Goal: Contribute content

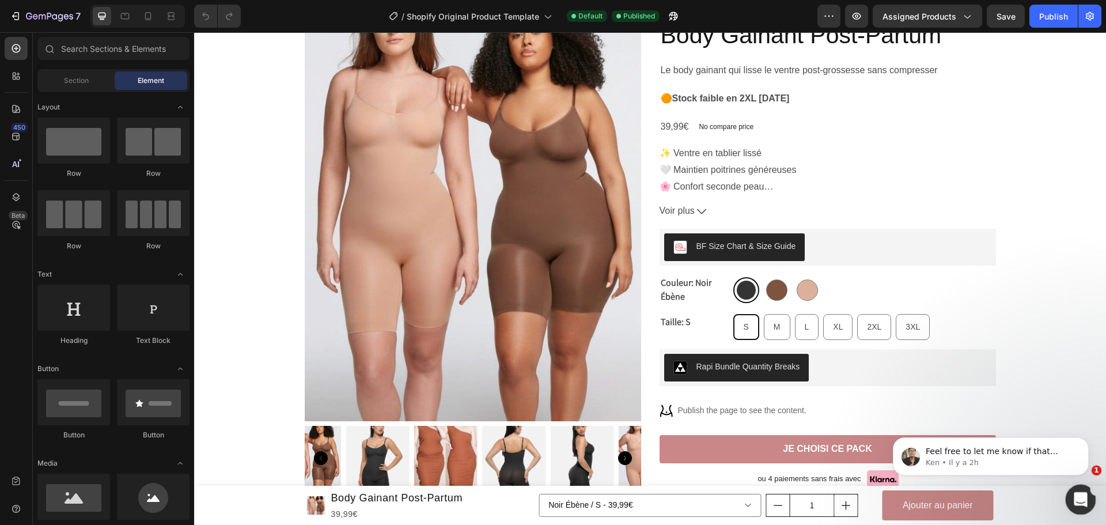
scroll to position [246, 0]
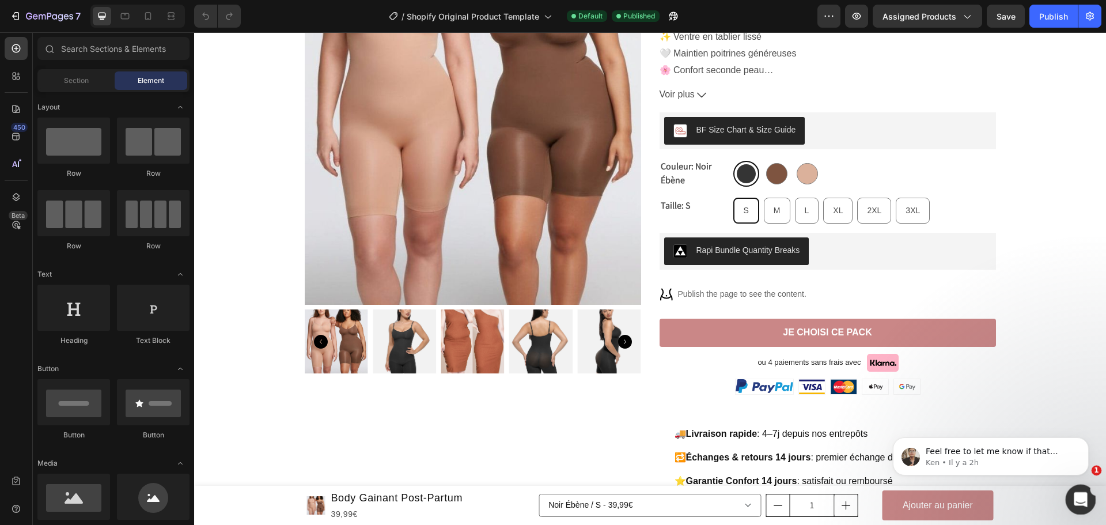
click at [1081, 494] on icon "Ouvrir le Messenger Intercom" at bounding box center [1079, 497] width 19 height 19
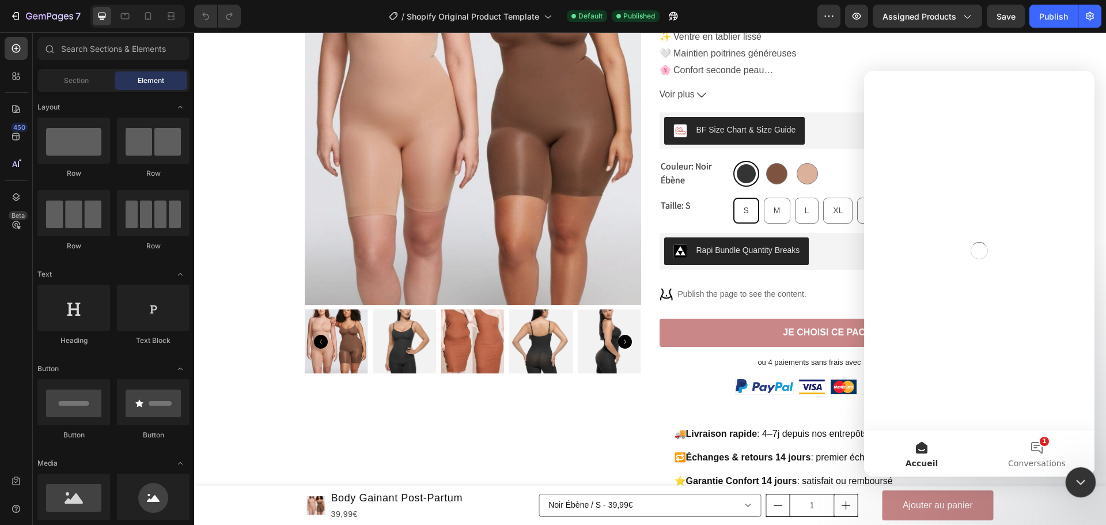
scroll to position [0, 0]
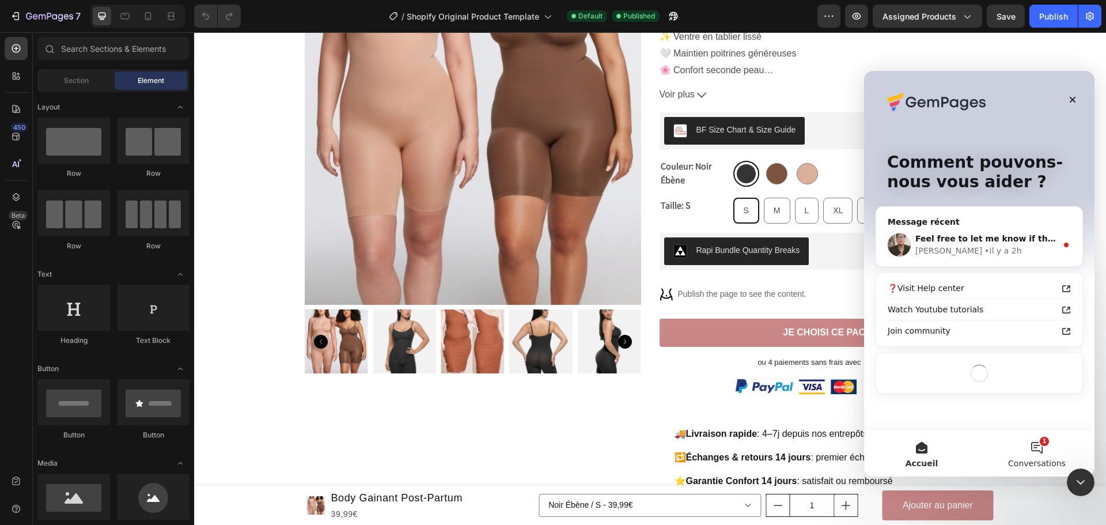
click at [1036, 461] on span "Conversations" at bounding box center [1037, 463] width 58 height 8
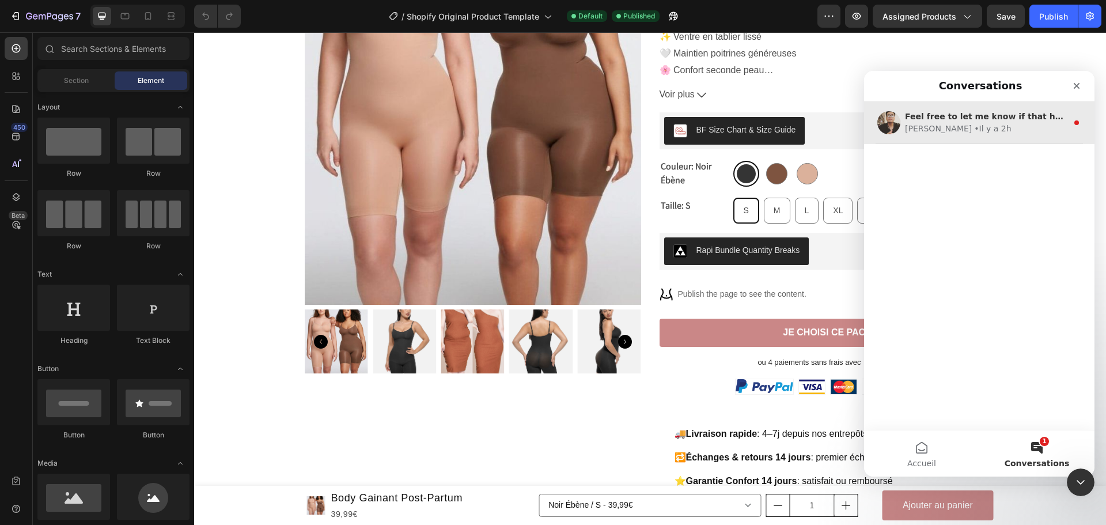
click at [986, 122] on div "Feel free to let me know if that helps." at bounding box center [986, 117] width 162 height 12
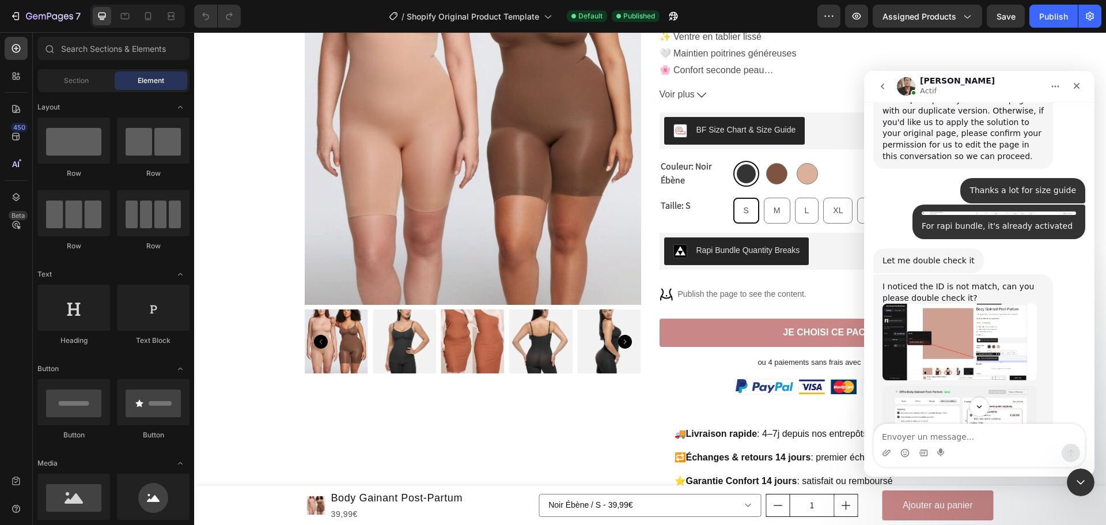
scroll to position [9345, 0]
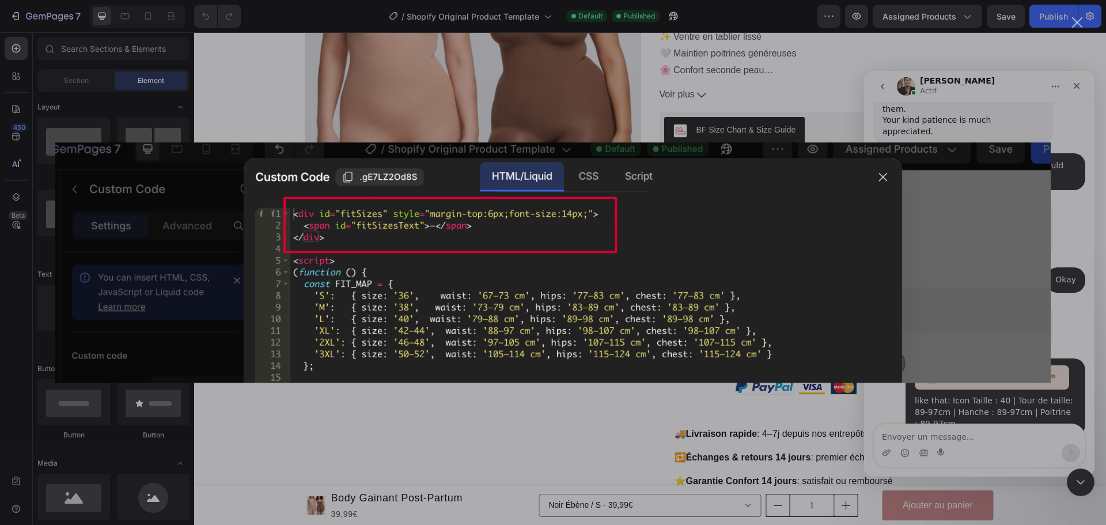
click at [1017, 267] on img "Fermer" at bounding box center [552, 262] width 995 height 240
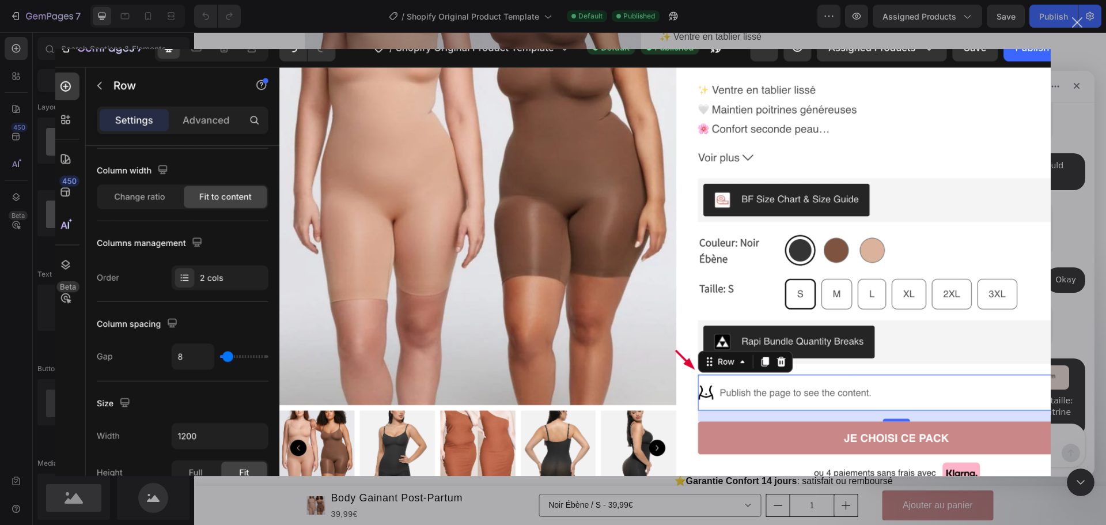
click at [1049, 301] on img "Fermer" at bounding box center [552, 262] width 995 height 427
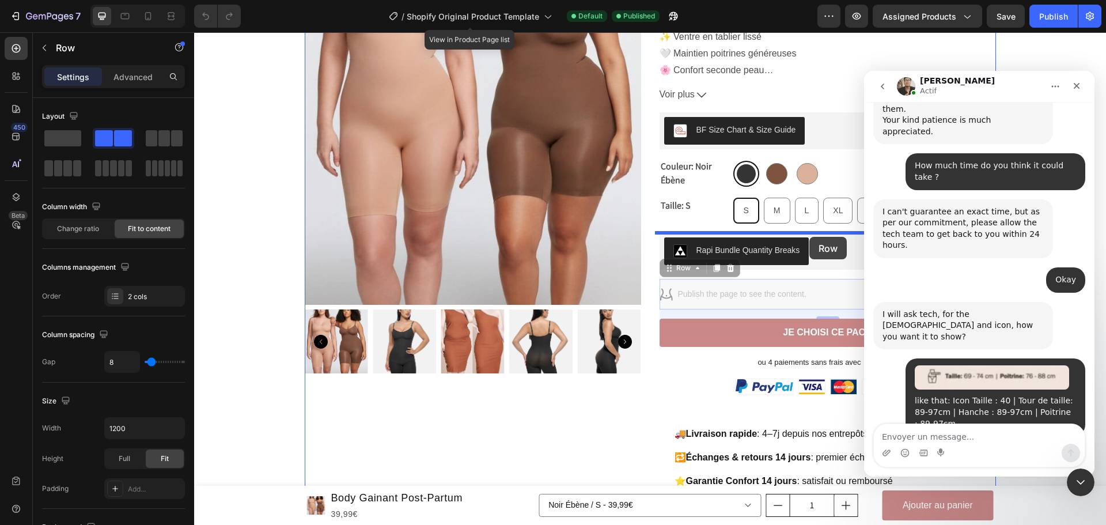
drag, startPoint x: 820, startPoint y: 294, endPoint x: 809, endPoint y: 235, distance: 60.2
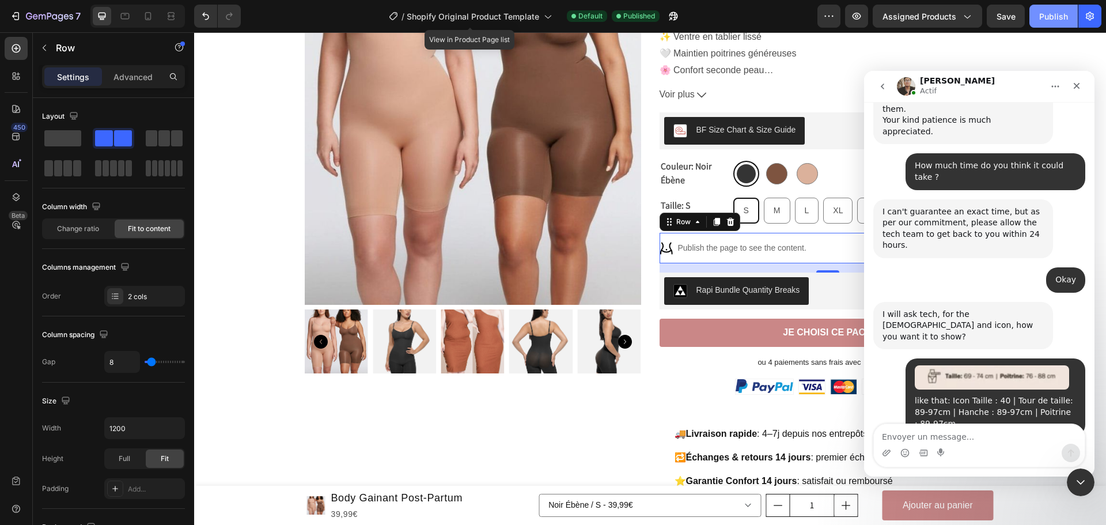
click at [1052, 18] on div "Publish" at bounding box center [1053, 16] width 29 height 12
click at [719, 252] on p "Publish the page to see the content." at bounding box center [742, 248] width 128 height 12
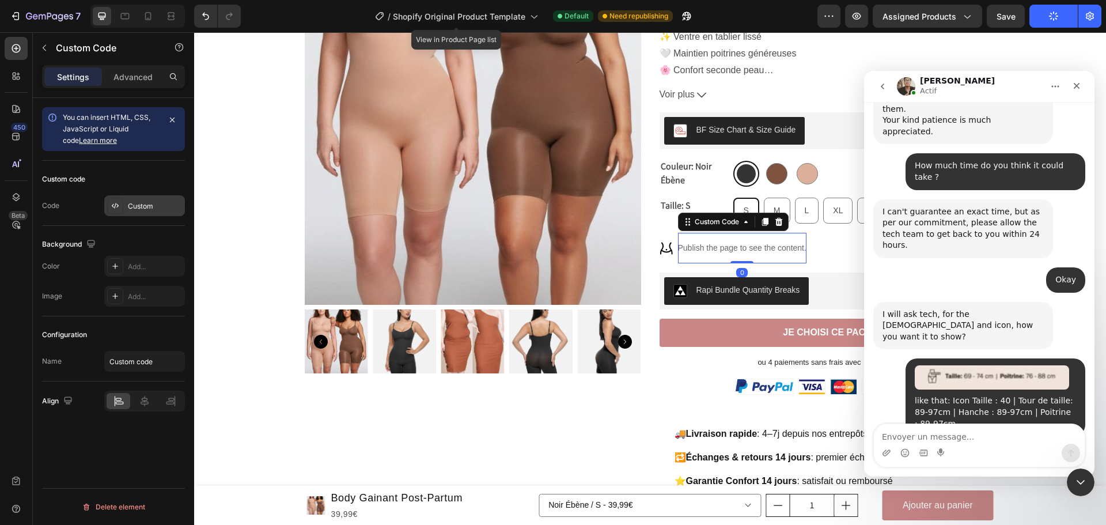
click at [142, 202] on div "Custom" at bounding box center [155, 206] width 54 height 10
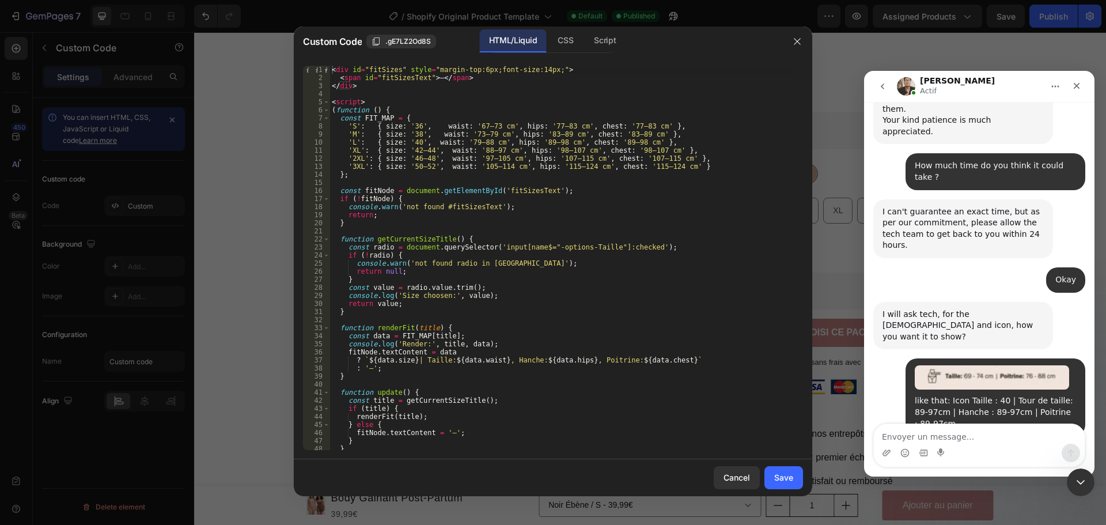
click at [333, 67] on div "< div id = "fitSizes" style = "margin-top:6px;font-size:14px;" > < span id = "f…" at bounding box center [561, 266] width 465 height 400
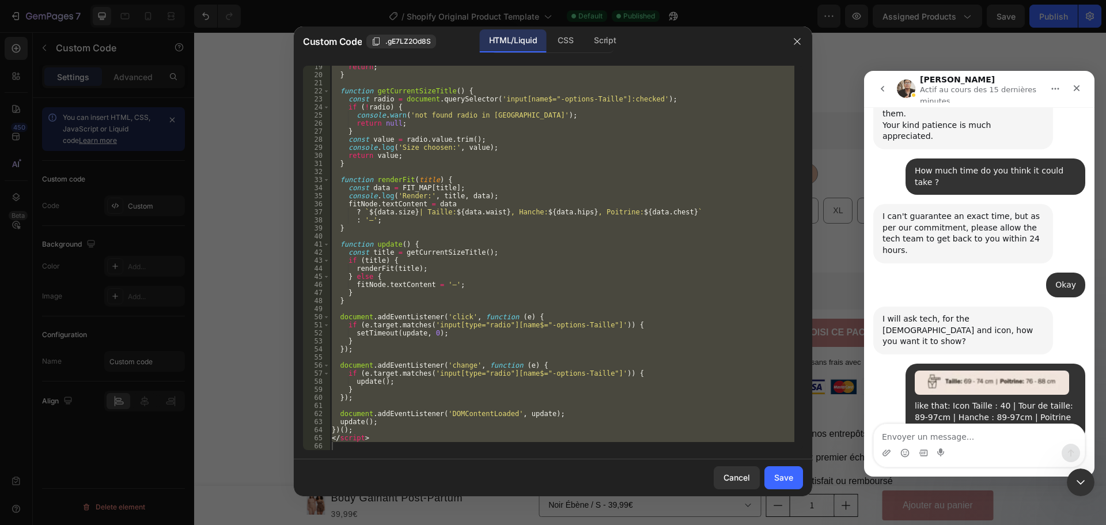
scroll to position [9350, 0]
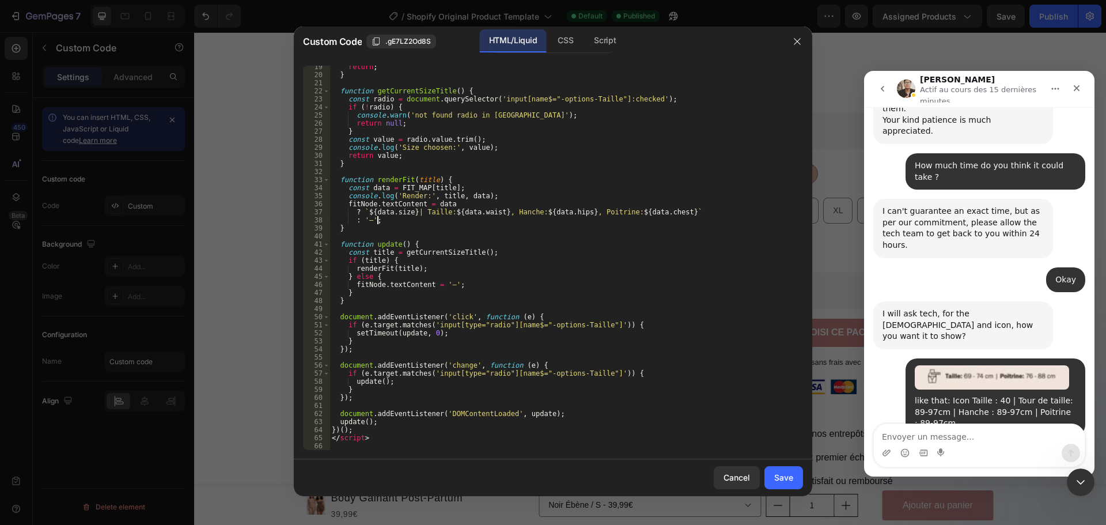
click at [411, 221] on div "return ; } function getCurrentSizeTitle ( ) { const radio = document . querySel…" at bounding box center [561, 263] width 465 height 400
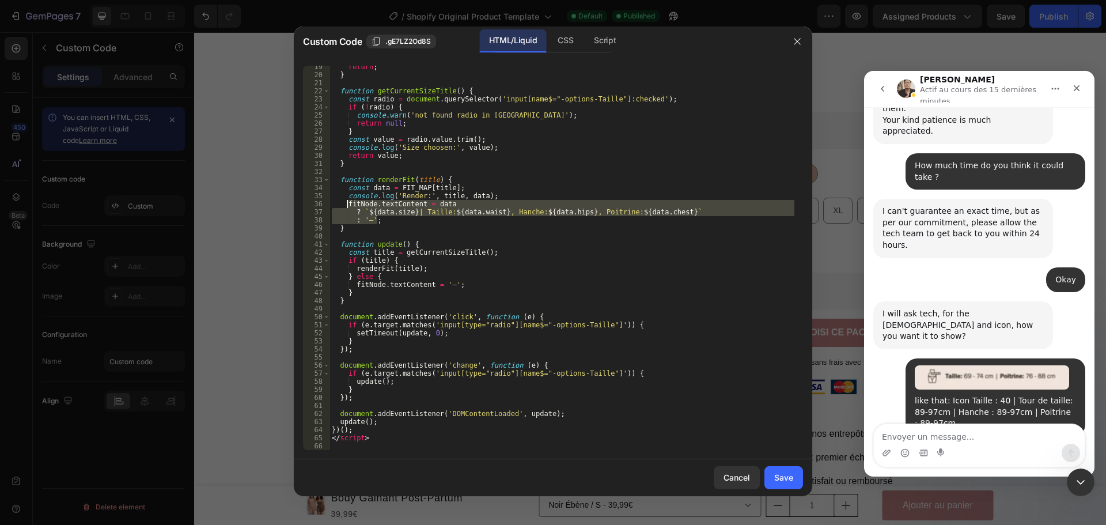
drag, startPoint x: 389, startPoint y: 223, endPoint x: 348, endPoint y: 205, distance: 44.6
click at [348, 205] on div "return ; } function getCurrentSizeTitle ( ) { const radio = document . querySel…" at bounding box center [561, 263] width 465 height 400
type textarea "fitNode.textContent = data ? `${data.size} | Taille: ${data.waist}, Hanche: ${d…"
paste textarea
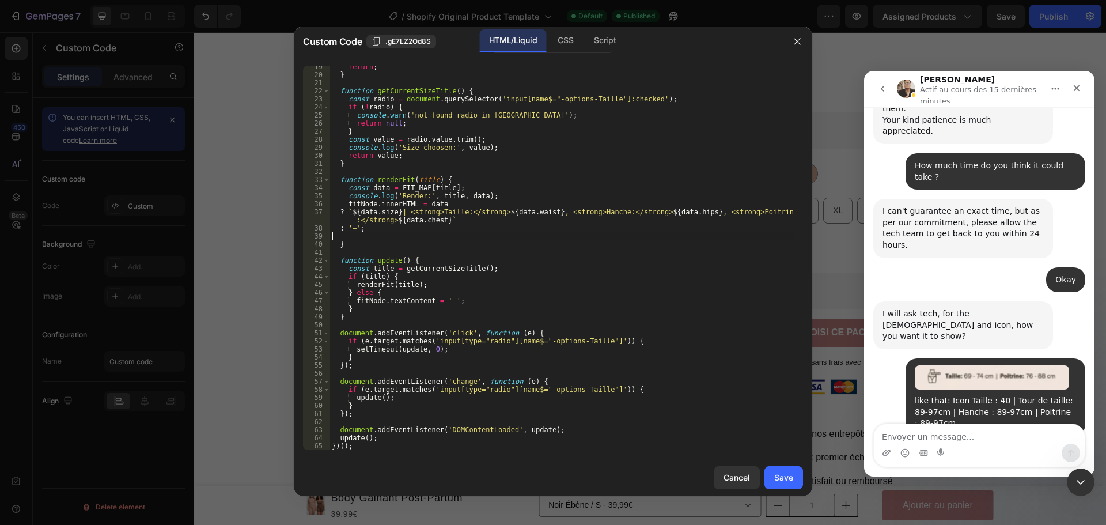
type textarea "? `${data.size} | Taille: ${data.waist}, Hanche: ${data.hips}, Poitrine: ${data…"
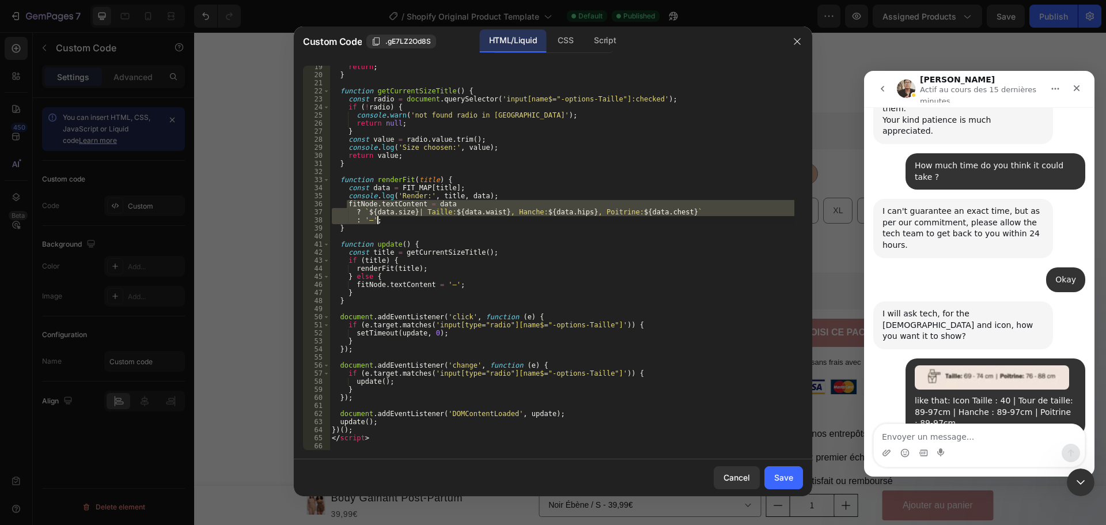
paste textarea
click at [389, 200] on div "return ; } function getCurrentSizeTitle ( ) { const radio = document . querySel…" at bounding box center [561, 258] width 465 height 384
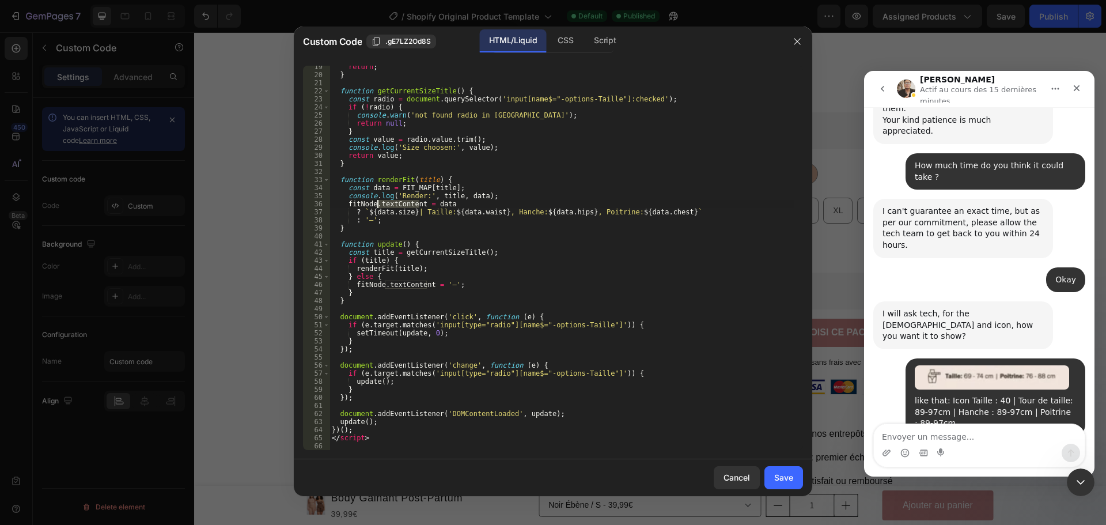
drag, startPoint x: 419, startPoint y: 204, endPoint x: 377, endPoint y: 206, distance: 42.1
click at [377, 206] on div "return ; } function getCurrentSizeTitle ( ) { const radio = document . querySel…" at bounding box center [561, 263] width 465 height 400
paste textarea "innerHTML"
drag, startPoint x: 425, startPoint y: 213, endPoint x: 449, endPoint y: 214, distance: 23.6
click at [449, 214] on div "return ; } function getCurrentSizeTitle ( ) { const radio = document . querySel…" at bounding box center [561, 263] width 465 height 400
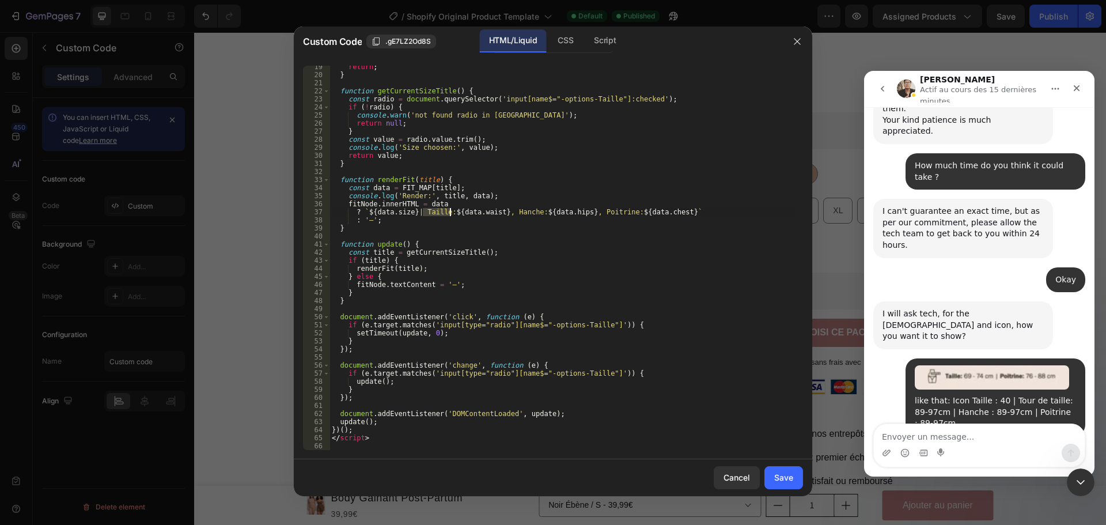
paste textarea "<strong>Taille:</strong>"
drag, startPoint x: 575, startPoint y: 210, endPoint x: 601, endPoint y: 211, distance: 25.4
click at [601, 211] on div "return ; } function getCurrentSizeTitle ( ) { const radio = document . querySel…" at bounding box center [561, 263] width 465 height 400
paste textarea "<strong>[PERSON_NAME]:</strong>"
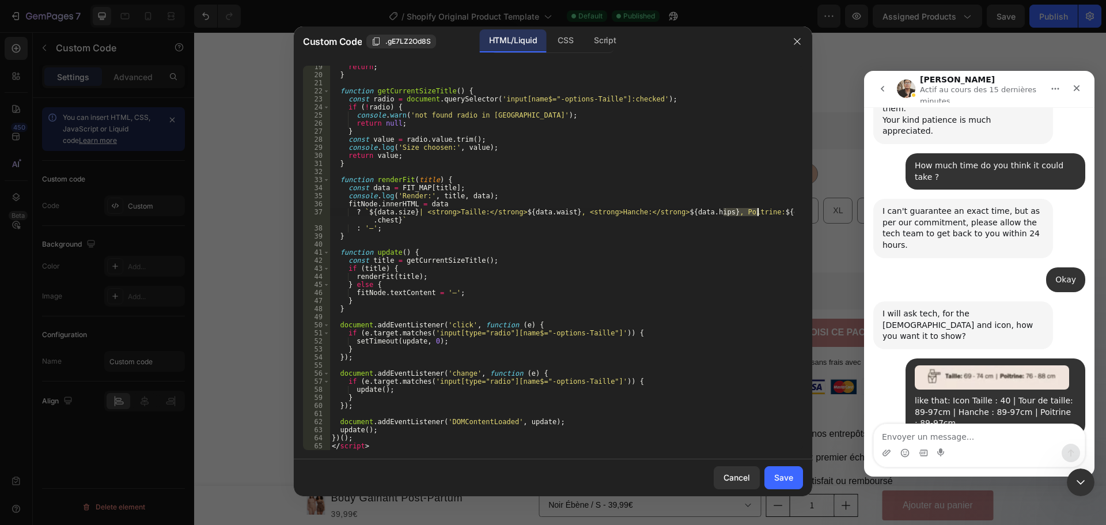
drag, startPoint x: 724, startPoint y: 212, endPoint x: 759, endPoint y: 212, distance: 34.6
click at [759, 212] on div "return ; } function getCurrentSizeTitle ( ) { const radio = document . querySel…" at bounding box center [561, 263] width 465 height 400
paste textarea "<strong>Poitrine:</strong>"
type textarea "? `${data.size} | <strong>Taille:</strong> ${data.waist}, <strong>Hanche:</stro…"
click at [785, 477] on div "Save" at bounding box center [783, 477] width 19 height 12
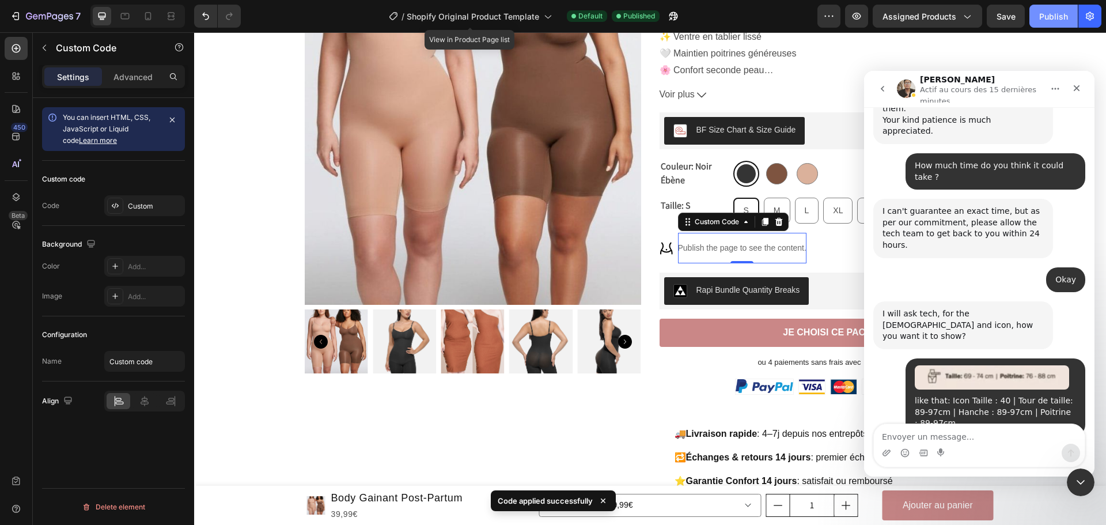
click at [1060, 10] on div "Publish" at bounding box center [1053, 16] width 29 height 12
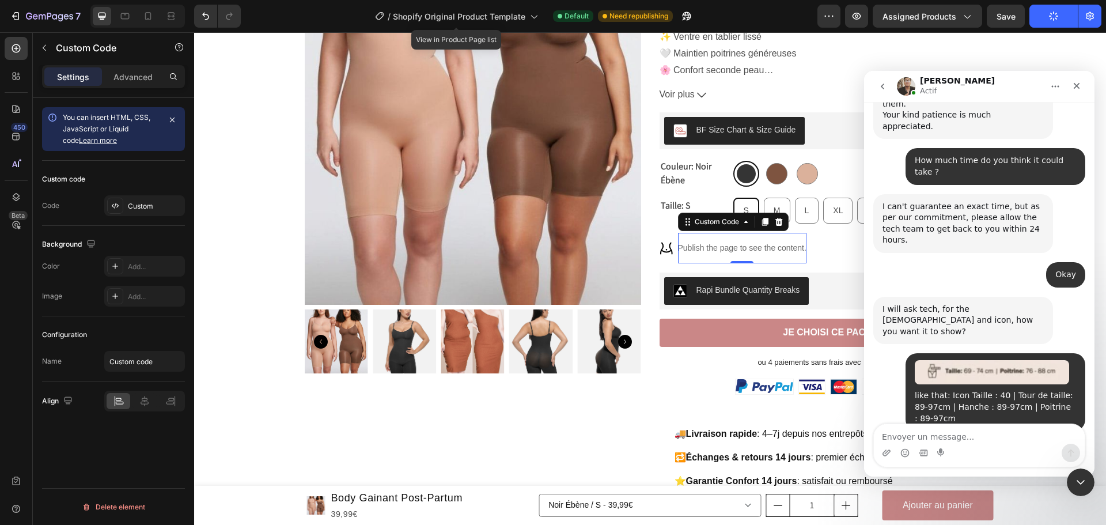
scroll to position [9345, 0]
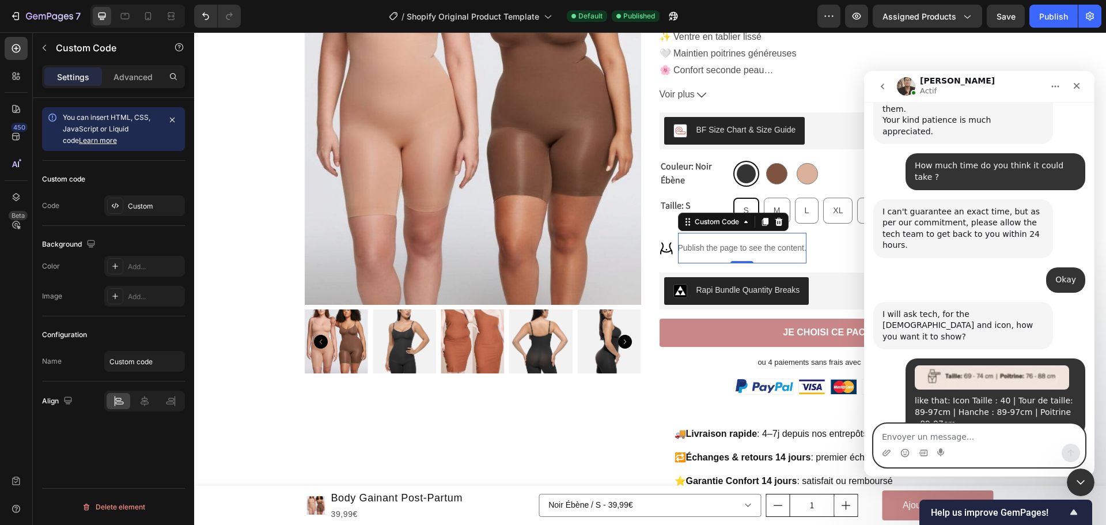
click at [923, 433] on textarea "Envoyer un message..." at bounding box center [979, 434] width 211 height 20
type textarea "Thak you a lot for all"
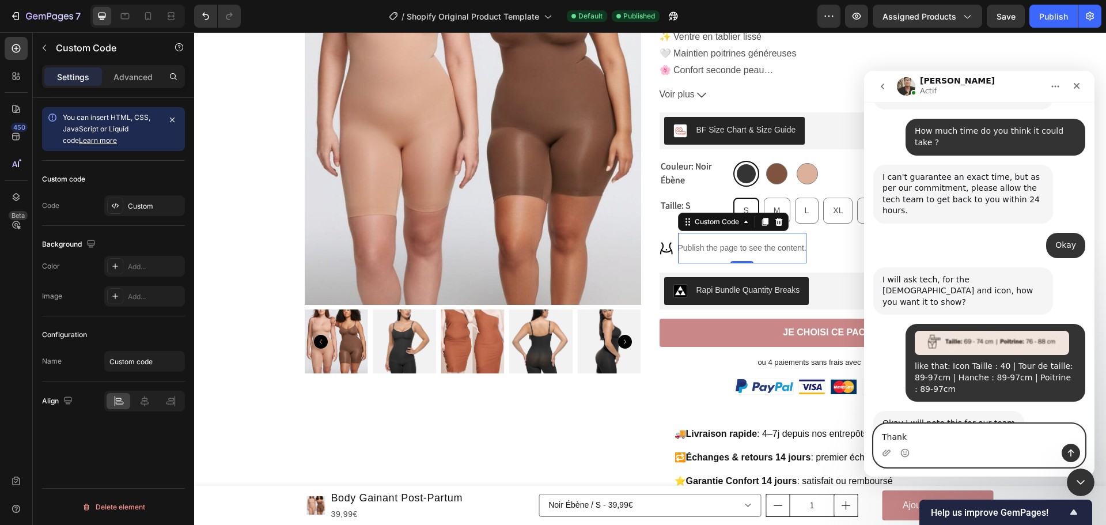
type textarea "Thank*"
